Goal: Use online tool/utility: Utilize a website feature to perform a specific function

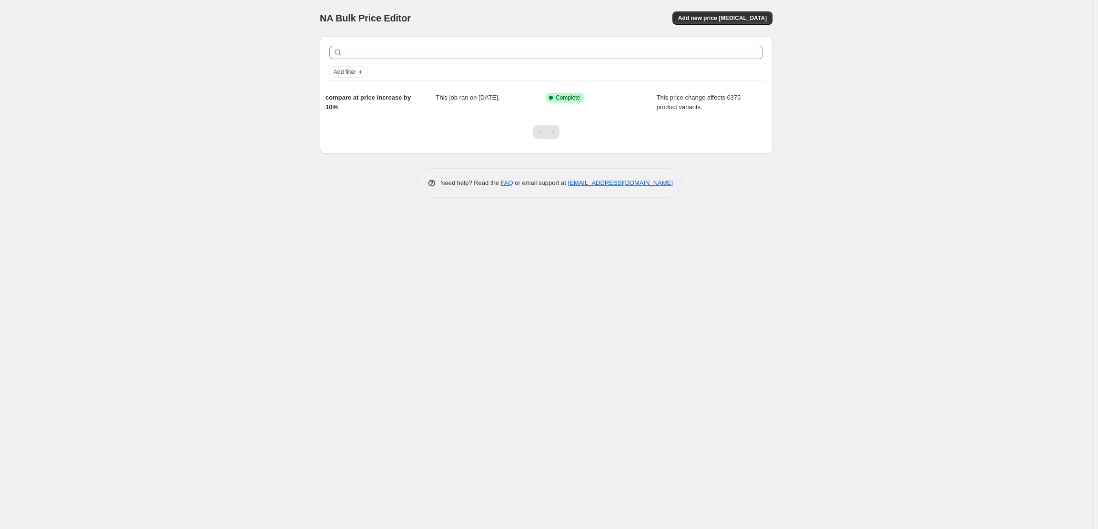
click at [276, 105] on div "NA Bulk Price Editor. This page is ready NA Bulk Price Editor Add new price [ME…" at bounding box center [546, 264] width 1092 height 529
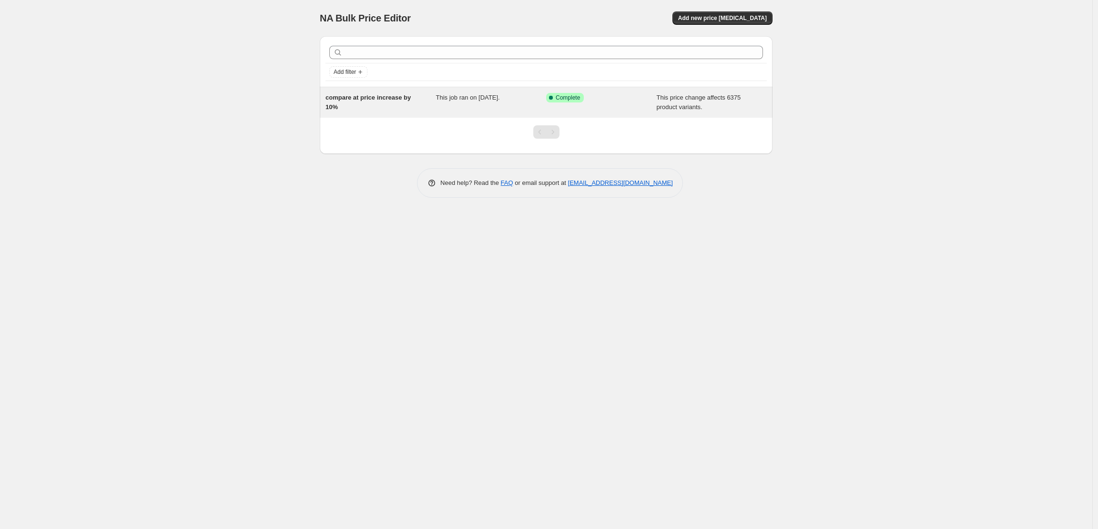
click at [406, 102] on div "compare at price increase by 10%" at bounding box center [380, 102] width 111 height 19
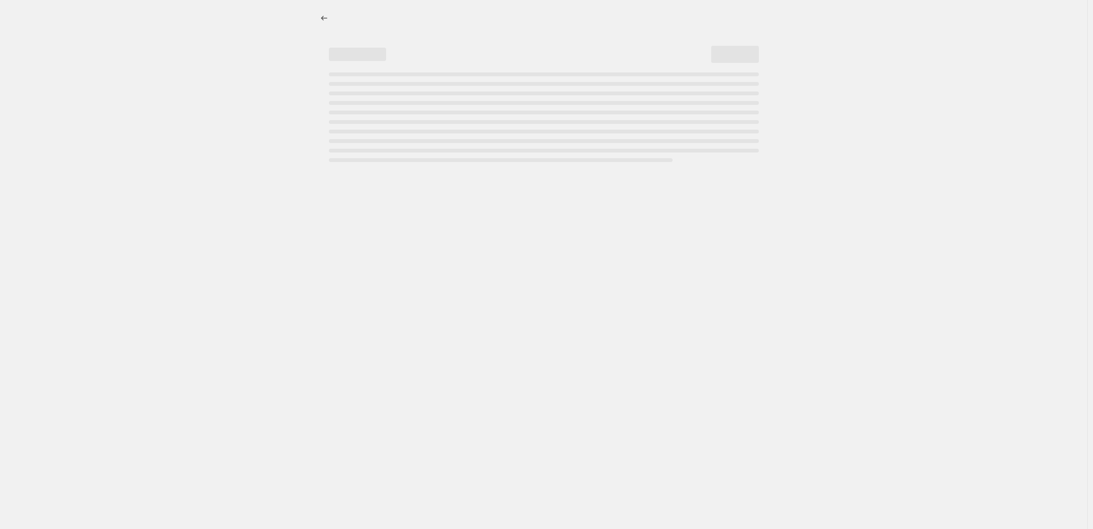
select select "no_change"
select select "percentage"
select select "collection"
select select "not_equal"
select select "collection"
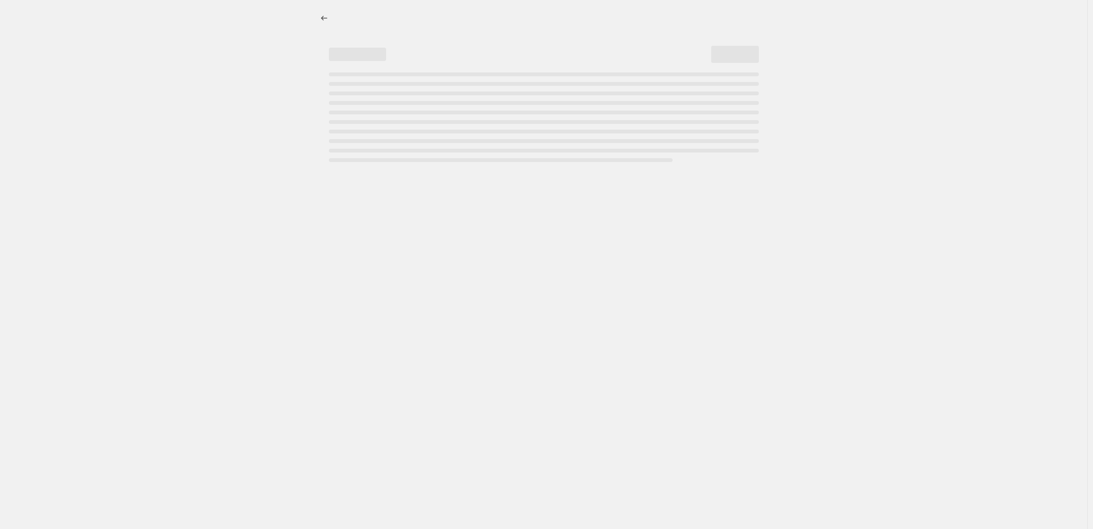
select select "not_equal"
select select "collection"
select select "not_equal"
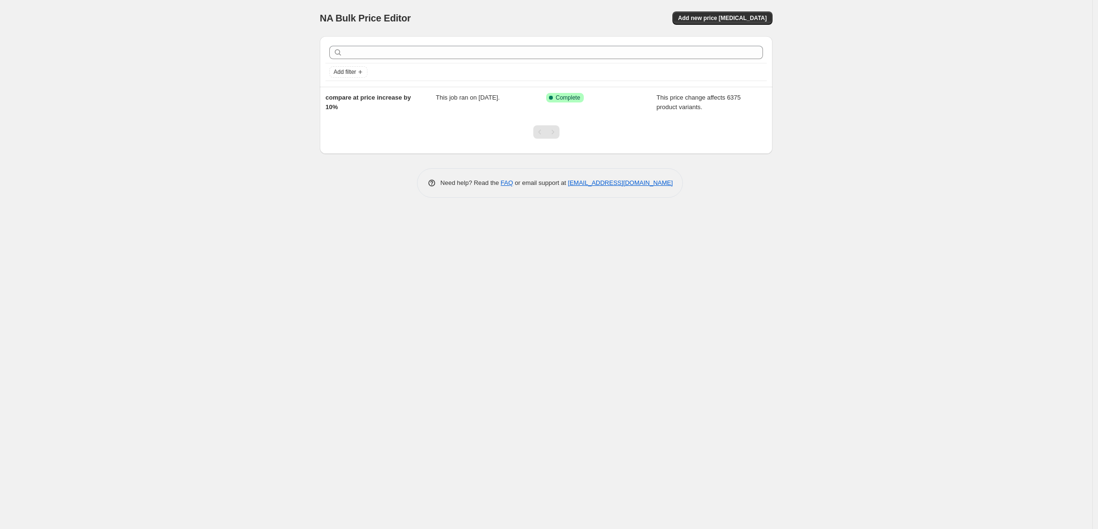
click at [250, 88] on div "NA Bulk Price Editor. This page is ready NA Bulk Price Editor Add new price [ME…" at bounding box center [546, 264] width 1092 height 529
